Goal: Task Accomplishment & Management: Use online tool/utility

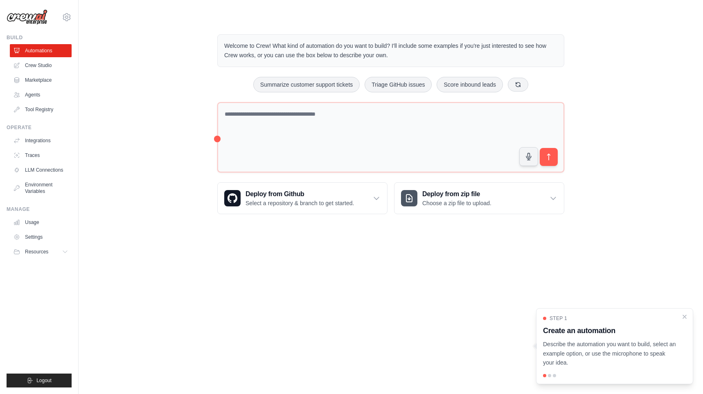
drag, startPoint x: 196, startPoint y: 251, endPoint x: 203, endPoint y: 244, distance: 10.4
click at [196, 251] on body "[EMAIL_ADDRESS][PERSON_NAME][DOMAIN_NAME] Settings Build Automations Crew Studi…" at bounding box center [351, 197] width 703 height 394
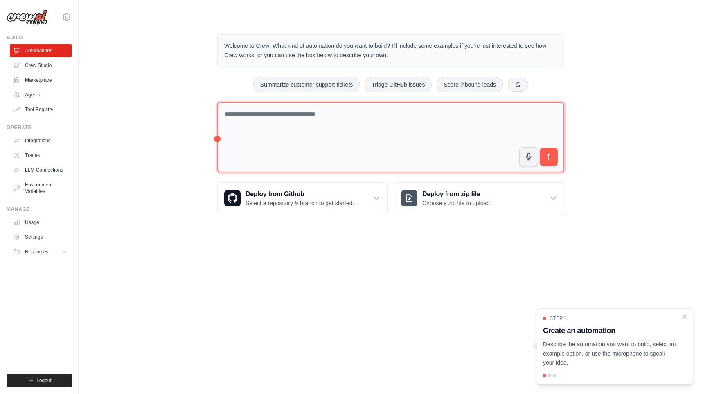
click at [299, 137] on textarea at bounding box center [390, 137] width 347 height 71
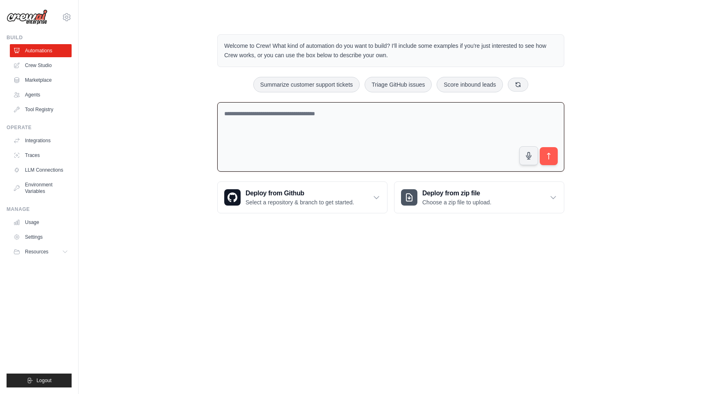
click at [509, 273] on body "[EMAIL_ADDRESS][PERSON_NAME][DOMAIN_NAME] Settings Build Automations Crew Studi…" at bounding box center [351, 197] width 703 height 394
click at [406, 120] on textarea at bounding box center [390, 137] width 347 height 70
click at [130, 157] on div "Welcome to Crew! What kind of automation do you want to build? I'll include som…" at bounding box center [391, 123] width 598 height 205
click at [170, 252] on body "[EMAIL_ADDRESS][PERSON_NAME][DOMAIN_NAME] Settings Build Automations Crew Studi…" at bounding box center [351, 197] width 703 height 394
click at [123, 312] on body "[EMAIL_ADDRESS][PERSON_NAME][DOMAIN_NAME] Settings Build Automations Crew Studi…" at bounding box center [351, 197] width 703 height 394
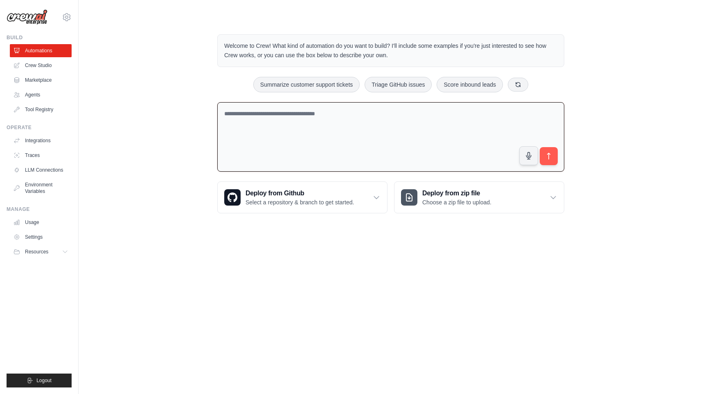
click at [467, 281] on body "[EMAIL_ADDRESS][PERSON_NAME][DOMAIN_NAME] Settings Build Automations Crew Studi…" at bounding box center [351, 197] width 703 height 394
